Goal: Task Accomplishment & Management: Complete application form

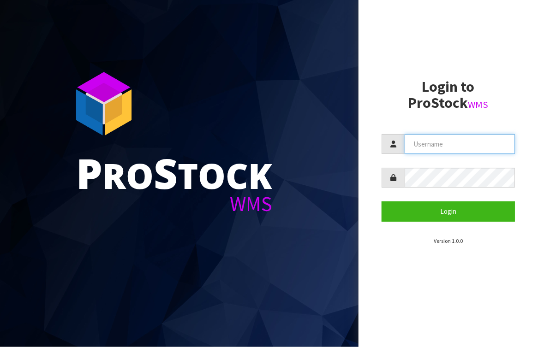
click at [443, 149] on input "text" at bounding box center [460, 144] width 110 height 20
type input "BABW"
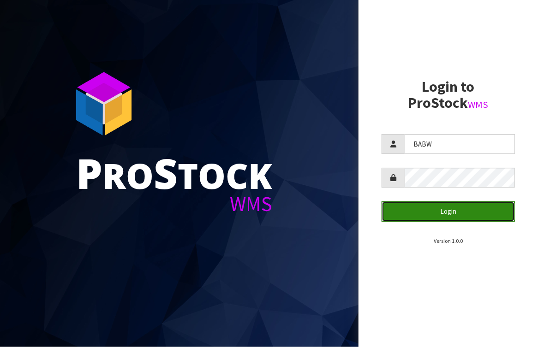
click at [422, 221] on button "Login" at bounding box center [448, 212] width 133 height 20
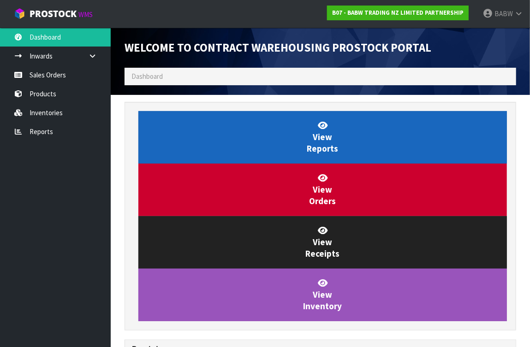
scroll to position [544, 406]
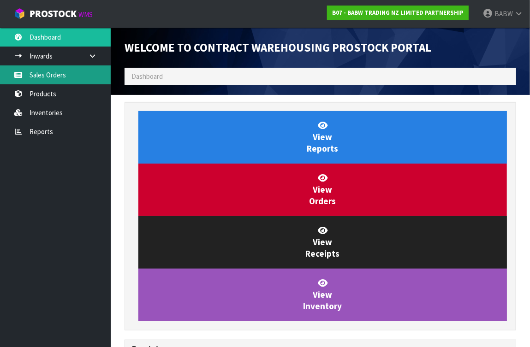
click at [59, 75] on link "Sales Orders" at bounding box center [55, 75] width 111 height 19
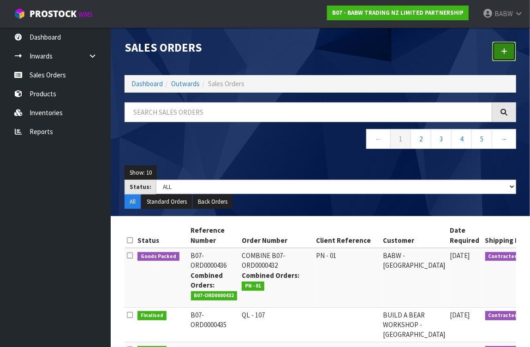
click at [495, 56] on link at bounding box center [504, 52] width 24 height 20
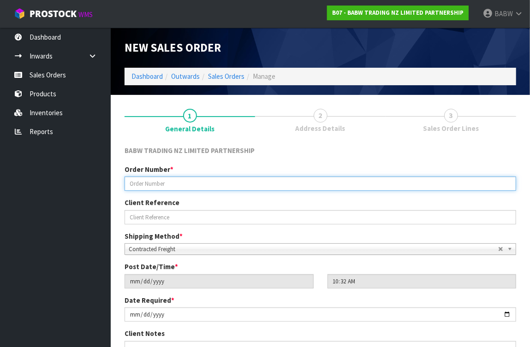
click at [177, 185] on input "text" at bounding box center [321, 184] width 392 height 14
drag, startPoint x: 170, startPoint y: 185, endPoint x: 107, endPoint y: 182, distance: 63.3
click at [107, 182] on body "Toggle navigation ProStock WMS B07 - BABW TRADING NZ LIMITED PARTNERSHIP BABW L…" at bounding box center [265, 173] width 530 height 347
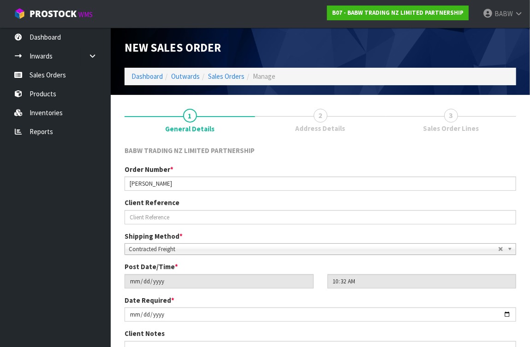
drag, startPoint x: 41, startPoint y: 206, endPoint x: 49, endPoint y: 204, distance: 8.5
click at [41, 206] on ul "Dashboard Inwards Purchase Orders Receipts Sales Orders Products Inventories Re…" at bounding box center [55, 188] width 111 height 320
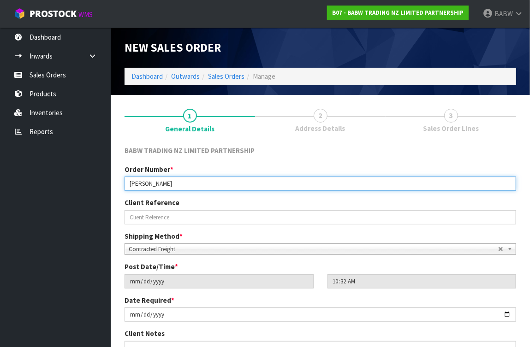
click at [137, 183] on input "[PERSON_NAME]" at bounding box center [321, 184] width 392 height 14
type input "SP - BALE"
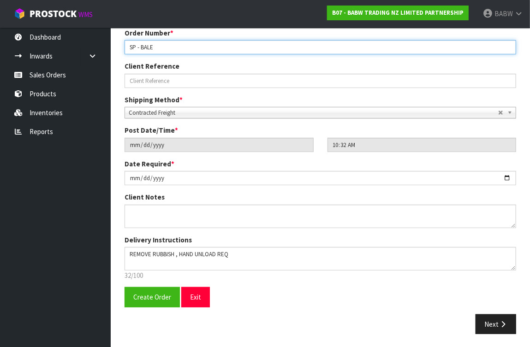
scroll to position [85, 0]
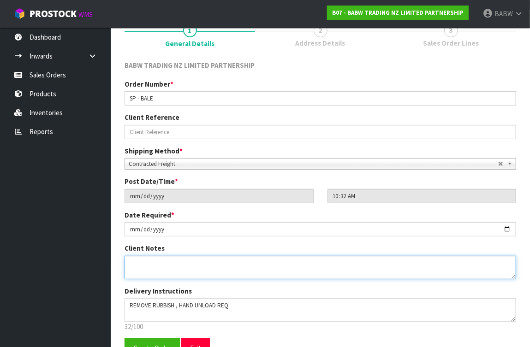
click at [217, 266] on textarea at bounding box center [321, 268] width 392 height 24
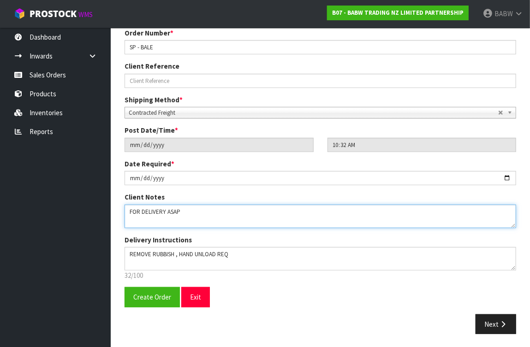
scroll to position [0, 0]
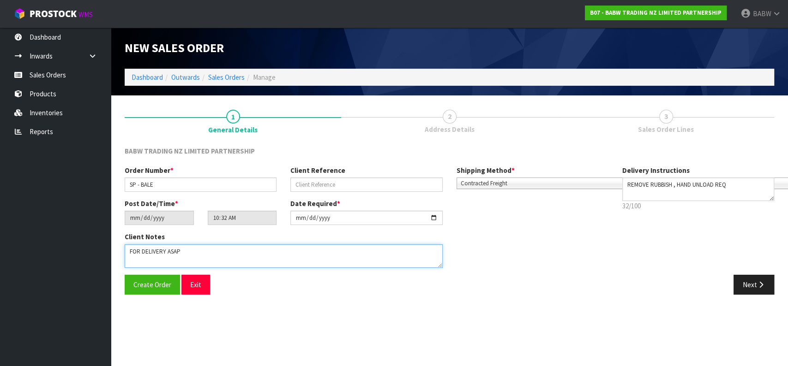
click at [214, 256] on textarea at bounding box center [284, 257] width 318 height 24
type textarea "FOR DELIVERY ASAP"
drag, startPoint x: 760, startPoint y: 285, endPoint x: 748, endPoint y: 293, distance: 14.1
click at [538, 286] on icon "button" at bounding box center [760, 284] width 9 height 7
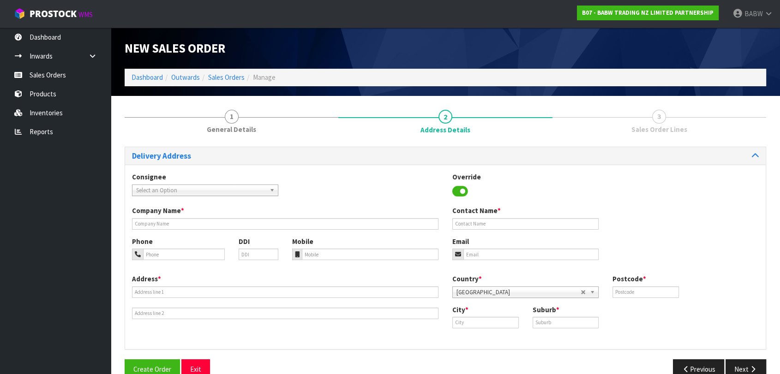
drag, startPoint x: 222, startPoint y: 187, endPoint x: 211, endPoint y: 203, distance: 18.6
click at [222, 187] on span "Select an Option" at bounding box center [201, 190] width 130 height 11
click at [218, 193] on span "Select an Option" at bounding box center [201, 190] width 130 height 11
click at [218, 191] on span "Select an Option" at bounding box center [201, 190] width 130 height 11
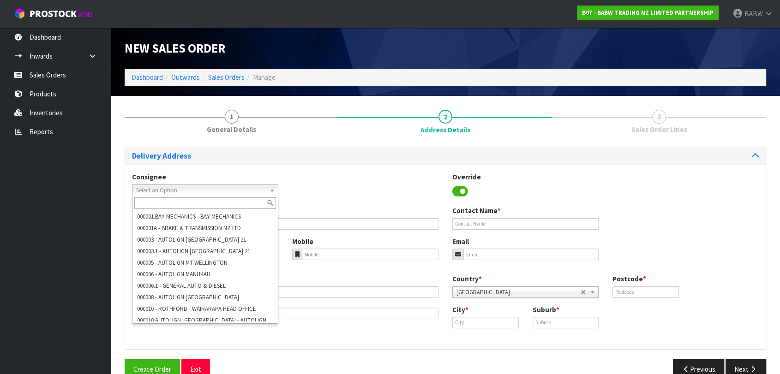
paste input "BABMTWELLINGTON"
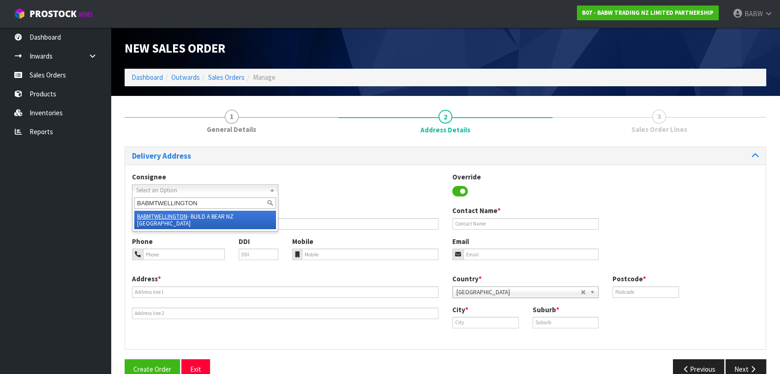
type input "BABMTWELLINGTON"
click at [234, 216] on li "BABMTWELLINGTON - BUILD A BEAR NZ MT [GEOGRAPHIC_DATA]" at bounding box center [205, 220] width 142 height 18
type input "BUILD A BEAR NZ MT WELLINGTON"
type input "[PERSON_NAME]"
type input "027 358 7202"
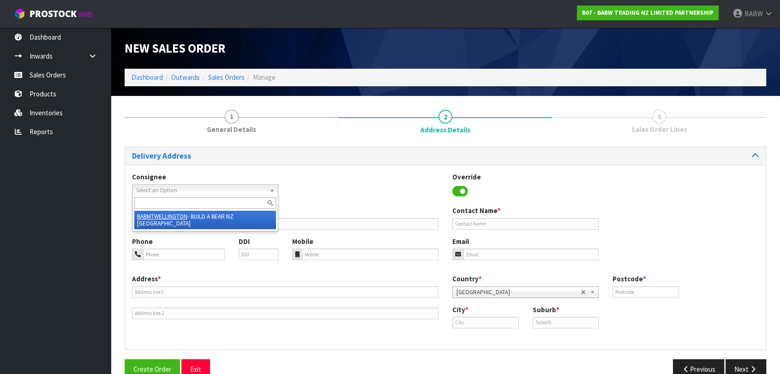
type input "SHOP S253 [STREET_ADDRESS]"
type input "1060"
type input "[GEOGRAPHIC_DATA]"
type input "MT [GEOGRAPHIC_DATA]"
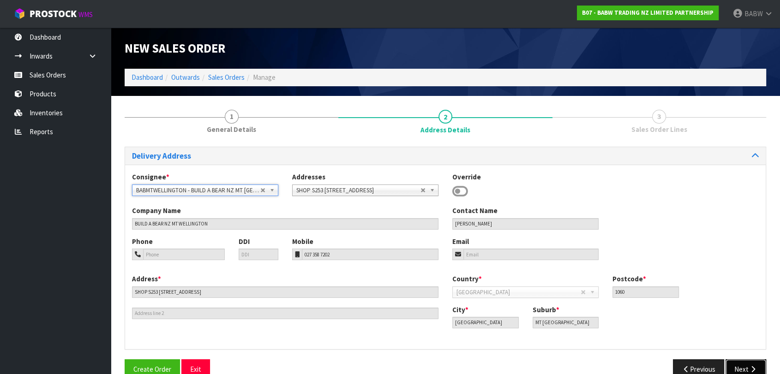
click at [538, 347] on icon "button" at bounding box center [752, 369] width 9 height 7
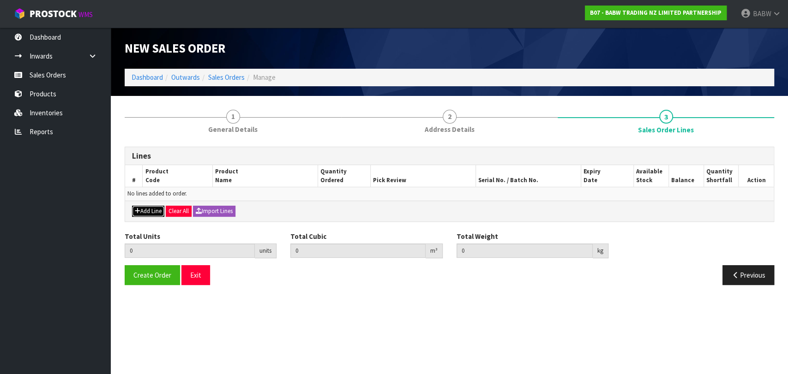
click at [150, 214] on button "Add Line" at bounding box center [148, 211] width 32 height 11
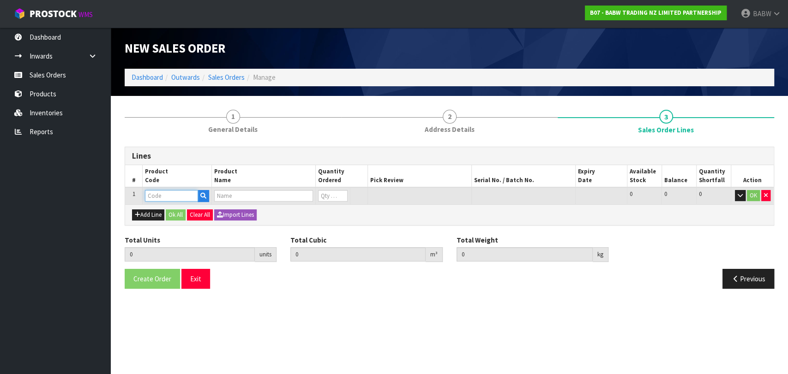
click at [176, 196] on input "text" at bounding box center [171, 196] width 53 height 12
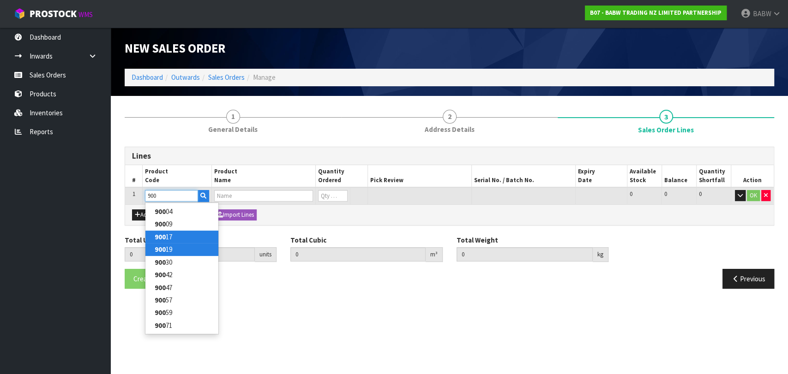
type input "900"
click at [172, 239] on link "900 17" at bounding box center [181, 237] width 73 height 12
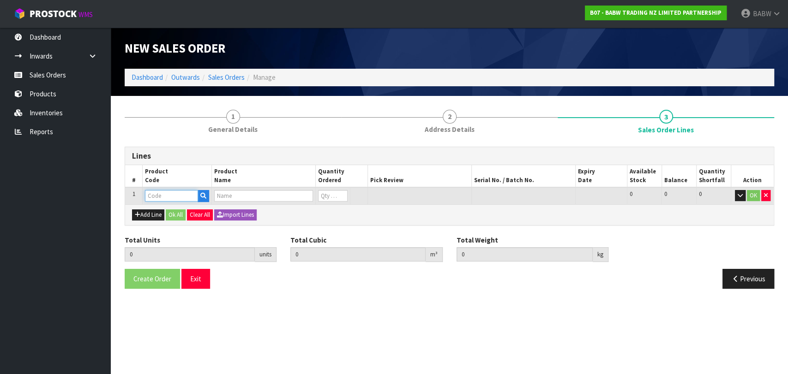
type input "90017"
type input "0.000000"
type input "0.000"
type input "RED HEARTS (BAG OF 200)"
type input "0"
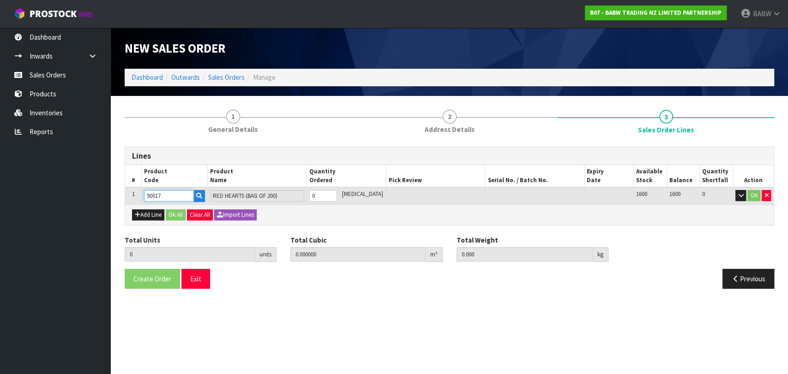
click at [168, 197] on input "90017" at bounding box center [169, 196] width 50 height 12
type input "90047"
type input "STUFFING BALE"
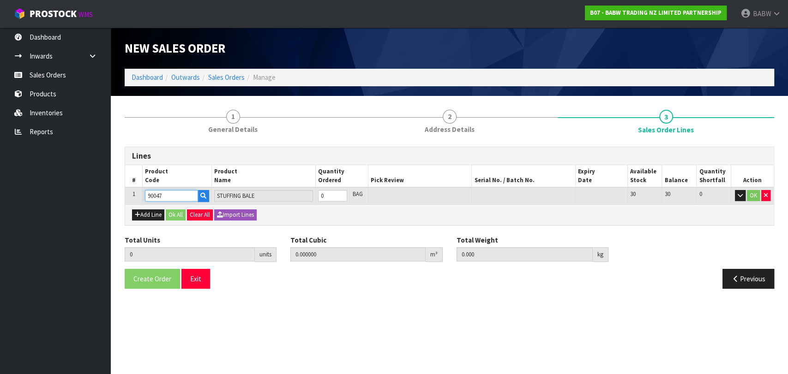
type input "90047"
click at [335, 195] on input "0" at bounding box center [333, 196] width 30 height 12
drag, startPoint x: 335, startPoint y: 195, endPoint x: 323, endPoint y: 193, distance: 12.1
click at [324, 193] on input "0" at bounding box center [333, 196] width 30 height 12
type input "1"
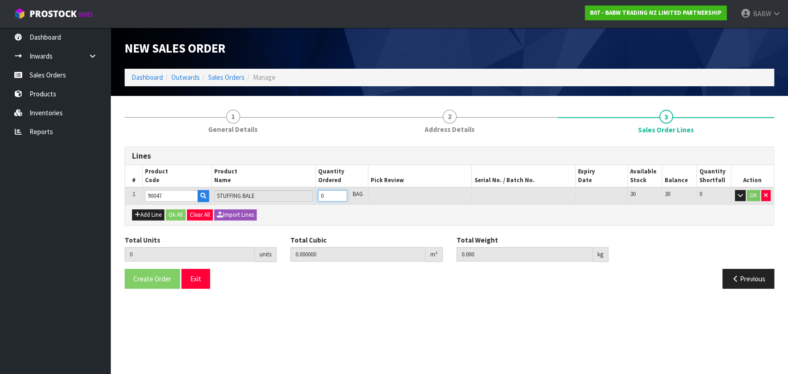
type input "0.9912"
type input "274"
type input "1"
click at [355, 235] on div "Total Cubic 0.9912 m³" at bounding box center [366, 248] width 166 height 27
click at [172, 217] on button "Ok All" at bounding box center [176, 214] width 20 height 11
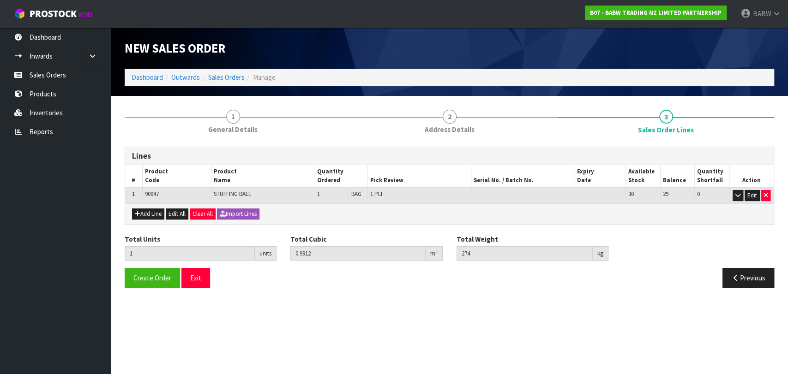
click at [301, 317] on section "New Sales Order Dashboard Outwards Sales Orders Manage New Sales Order Dashboar…" at bounding box center [394, 187] width 788 height 374
click at [181, 215] on button "Edit All" at bounding box center [177, 214] width 23 height 11
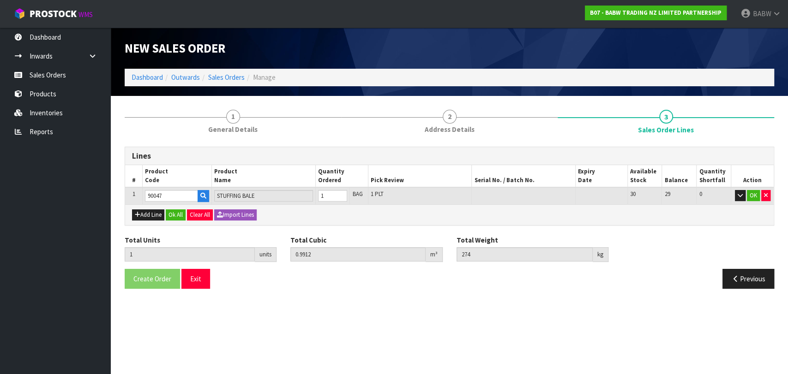
click at [239, 322] on section "New Sales Order Dashboard Outwards Sales Orders Manage New Sales Order Dashboar…" at bounding box center [394, 187] width 788 height 374
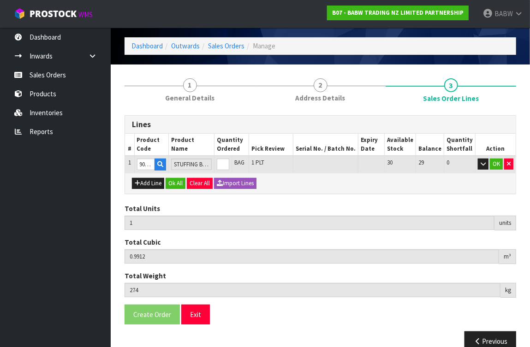
scroll to position [48, 0]
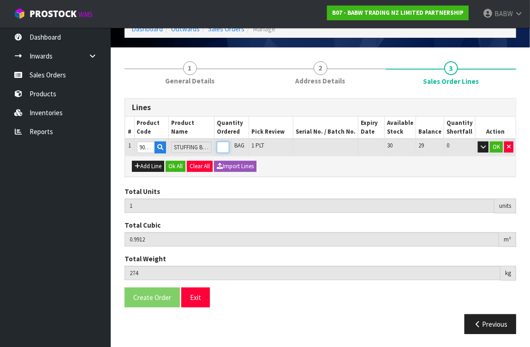
type input "2"
type input "1.9824"
type input "548"
drag, startPoint x: 228, startPoint y: 144, endPoint x: 228, endPoint y: 150, distance: 5.5
type input "2"
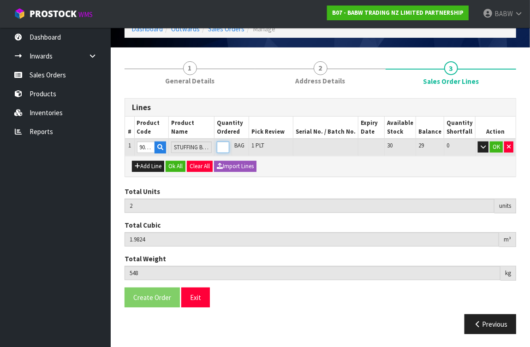
click at [228, 144] on input "2" at bounding box center [223, 148] width 12 height 12
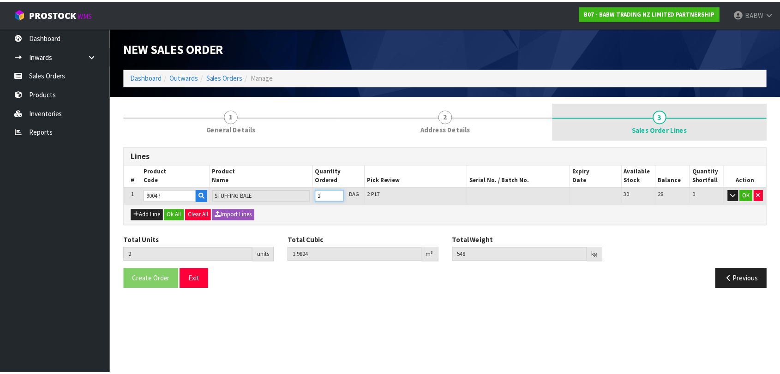
scroll to position [0, 0]
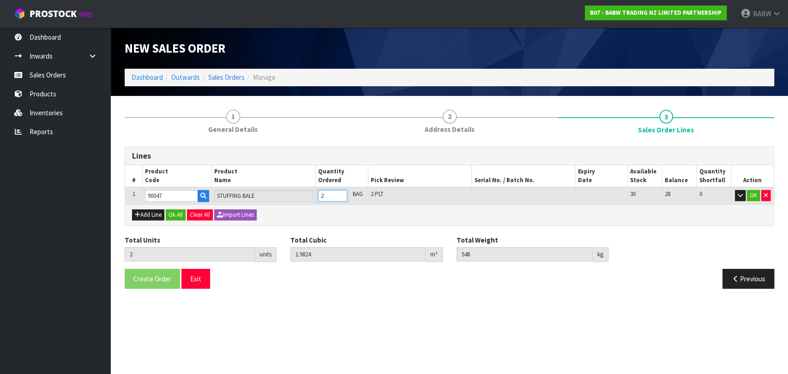
type input "0"
type input "1"
type input "0.9912"
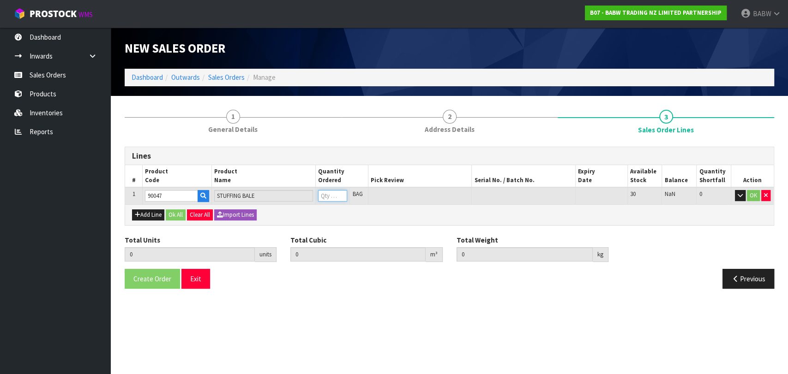
type input "274"
type input "1"
click at [302, 313] on section "New Sales Order Dashboard Outwards Sales Orders Manage New Sales Order Dashboar…" at bounding box center [394, 187] width 788 height 374
click at [173, 217] on button "Ok All" at bounding box center [176, 214] width 20 height 11
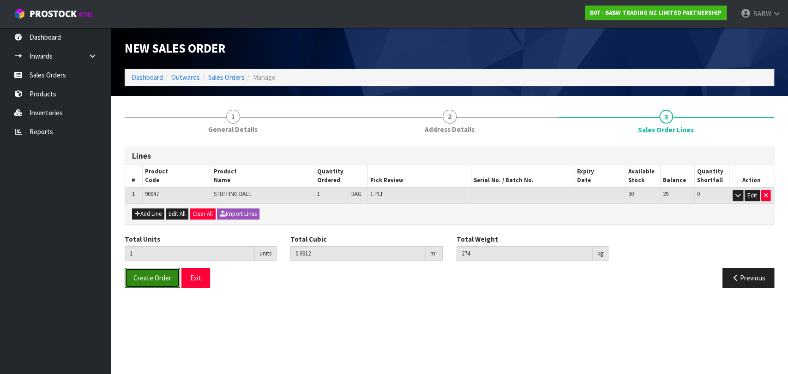
click at [163, 281] on span "Create Order" at bounding box center [152, 278] width 38 height 9
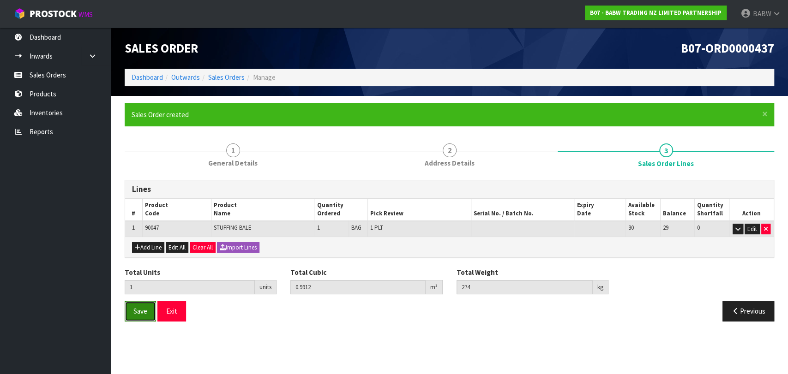
click at [144, 316] on button "Save" at bounding box center [140, 311] width 31 height 20
click at [179, 307] on button "Exit" at bounding box center [171, 311] width 29 height 20
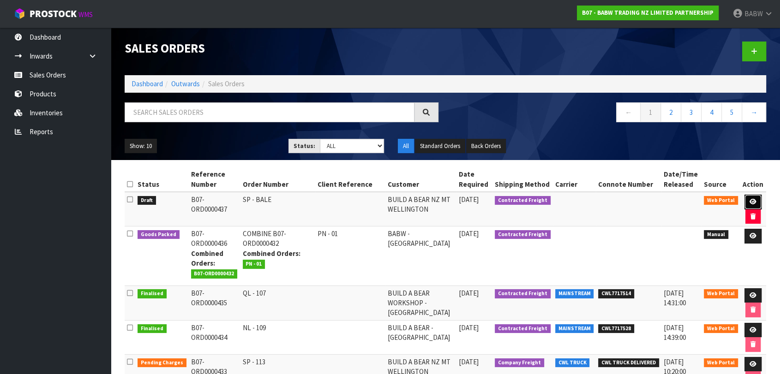
click at [538, 199] on link at bounding box center [752, 202] width 17 height 15
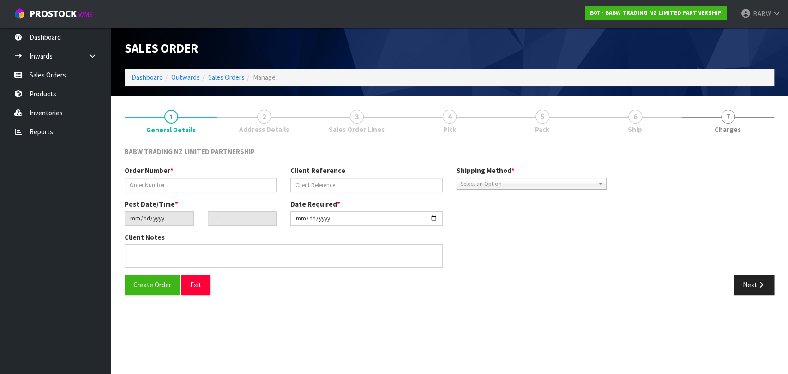
type input "SP - BALE"
type input "[DATE]"
type input "18:32:00.000"
type input "[DATE]"
type textarea "FOR DELIVERY ASAP"
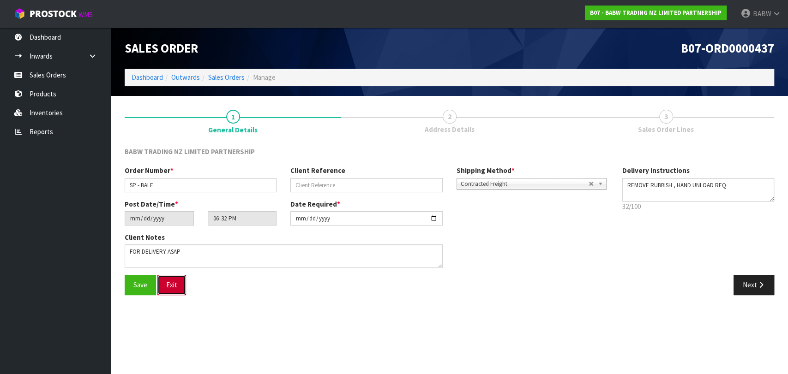
click at [174, 282] on button "Exit" at bounding box center [171, 285] width 29 height 20
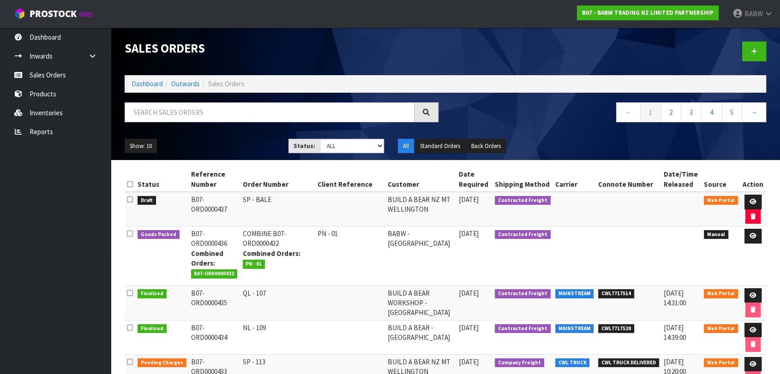
drag, startPoint x: 140, startPoint y: 197, endPoint x: 577, endPoint y: 208, distance: 437.1
click at [538, 208] on tr "Draft B07-ORD0000437 SP - BALE BUILD A BEAR NZ MT [GEOGRAPHIC_DATA] [DATE] Cont…" at bounding box center [445, 209] width 641 height 35
click at [538, 208] on td at bounding box center [574, 209] width 43 height 35
click at [538, 200] on icon at bounding box center [752, 202] width 7 height 6
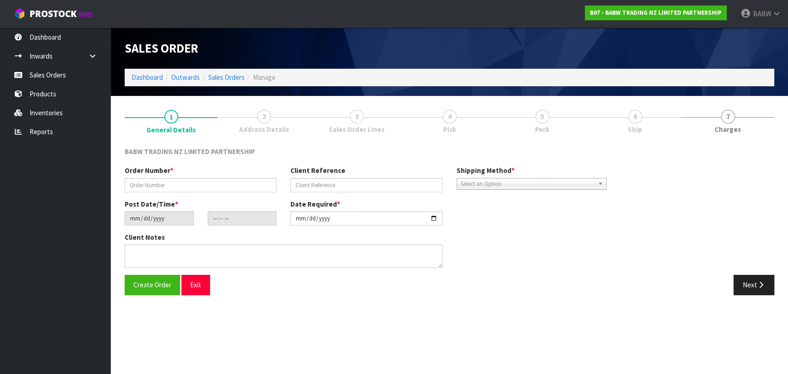
type input "SP - BALE"
type input "[DATE]"
type input "18:32:00.000"
type input "[DATE]"
type textarea "FOR DELIVERY ASAP"
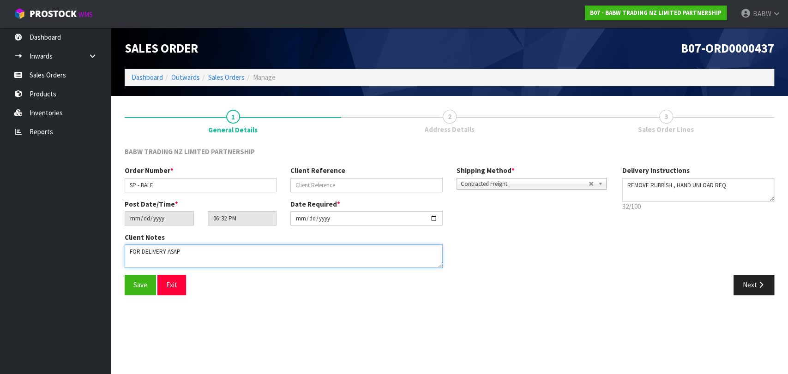
drag, startPoint x: 206, startPoint y: 247, endPoint x: 111, endPoint y: 251, distance: 95.1
click at [100, 247] on body "Toggle navigation ProStock WMS B07 - BABW TRADING NZ LIMITED PARTNERSHIP BABW L…" at bounding box center [394, 187] width 788 height 374
click at [353, 184] on input "text" at bounding box center [366, 185] width 152 height 14
paste input "FOR DELIVERY ASAP"
type input "FOR DELIVERY ASAP"
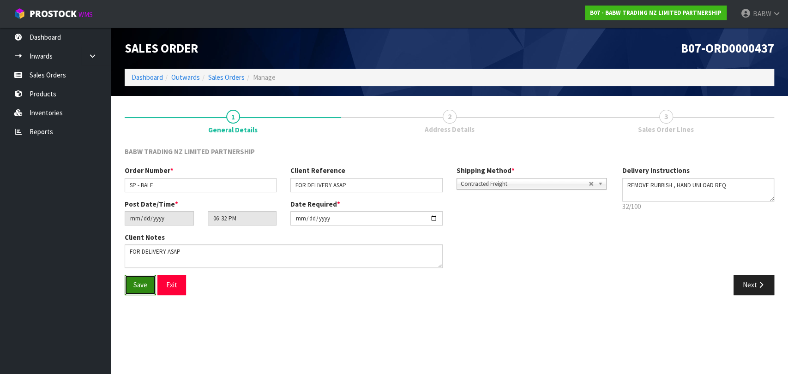
click at [126, 281] on button "Save" at bounding box center [140, 285] width 31 height 20
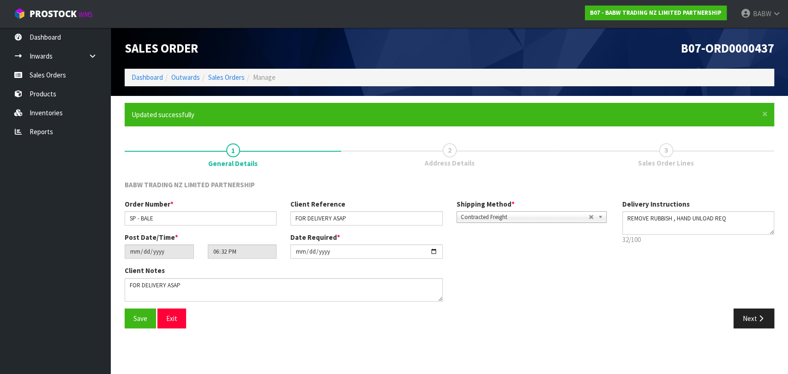
type input "22:32:00.000"
click at [164, 323] on button "Exit" at bounding box center [171, 319] width 29 height 20
